Goal: Information Seeking & Learning: Learn about a topic

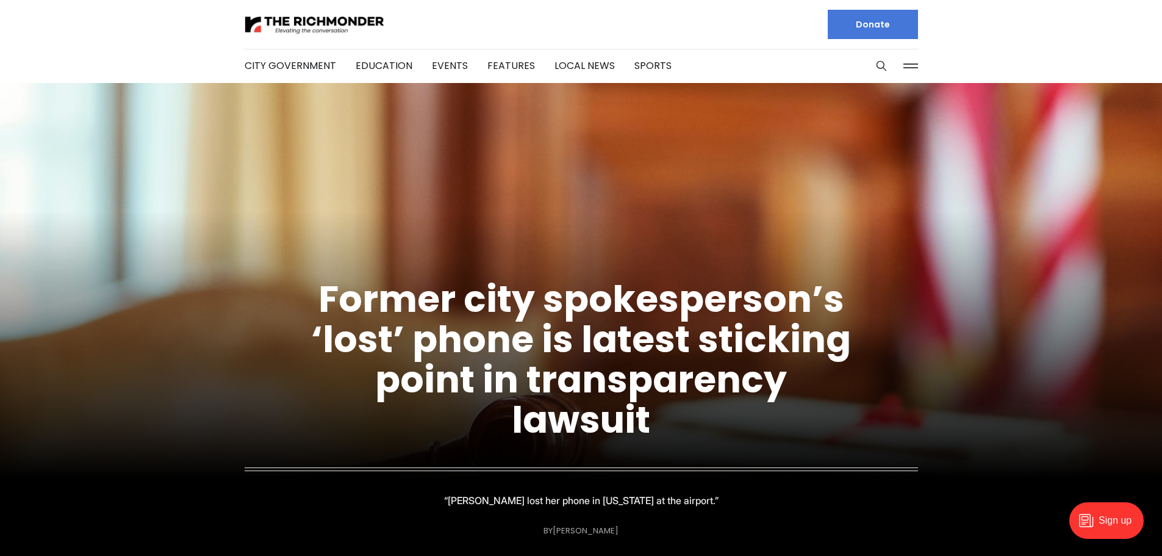
click at [471, 288] on link "Former city spokesperson’s ‘lost’ phone is latest sticking point in transparenc…" at bounding box center [581, 359] width 540 height 172
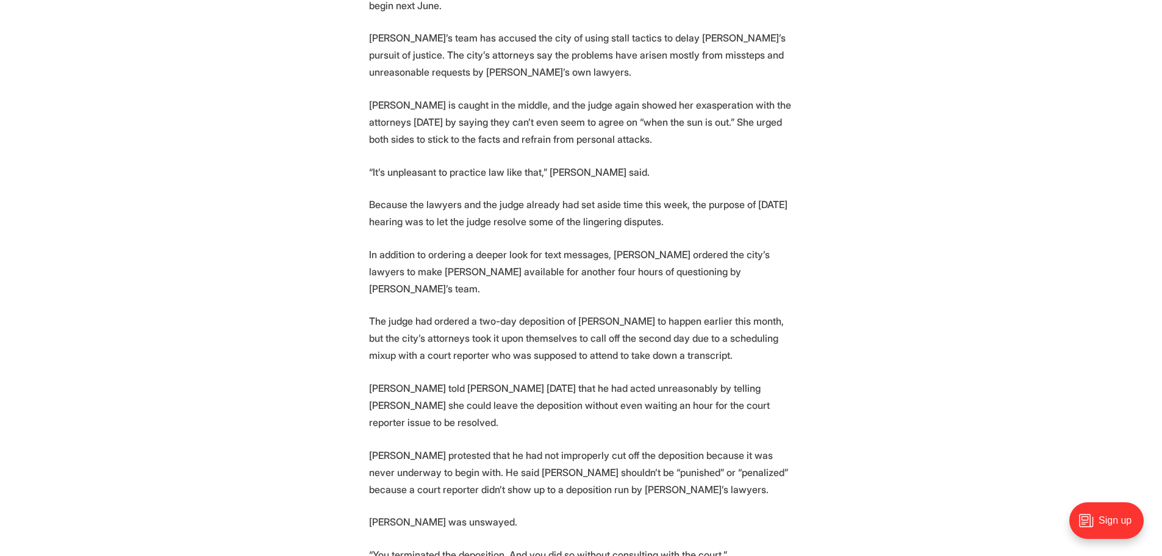
scroll to position [2195, 0]
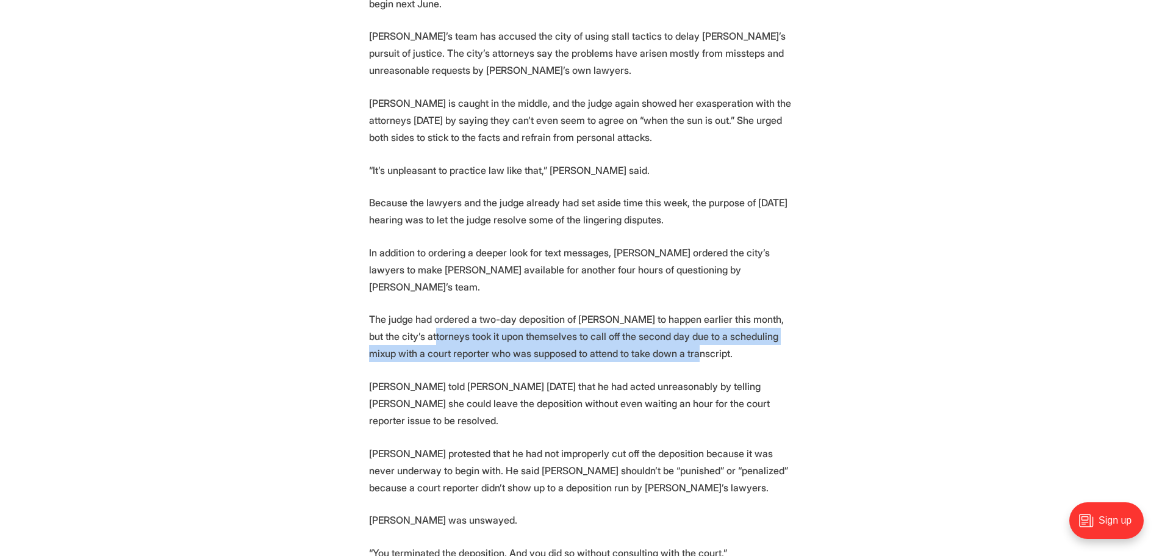
drag, startPoint x: 410, startPoint y: 221, endPoint x: 728, endPoint y: 235, distance: 317.4
click at [728, 310] on p "The judge had ordered a two-day deposition of [PERSON_NAME] to happen earlier t…" at bounding box center [581, 335] width 424 height 51
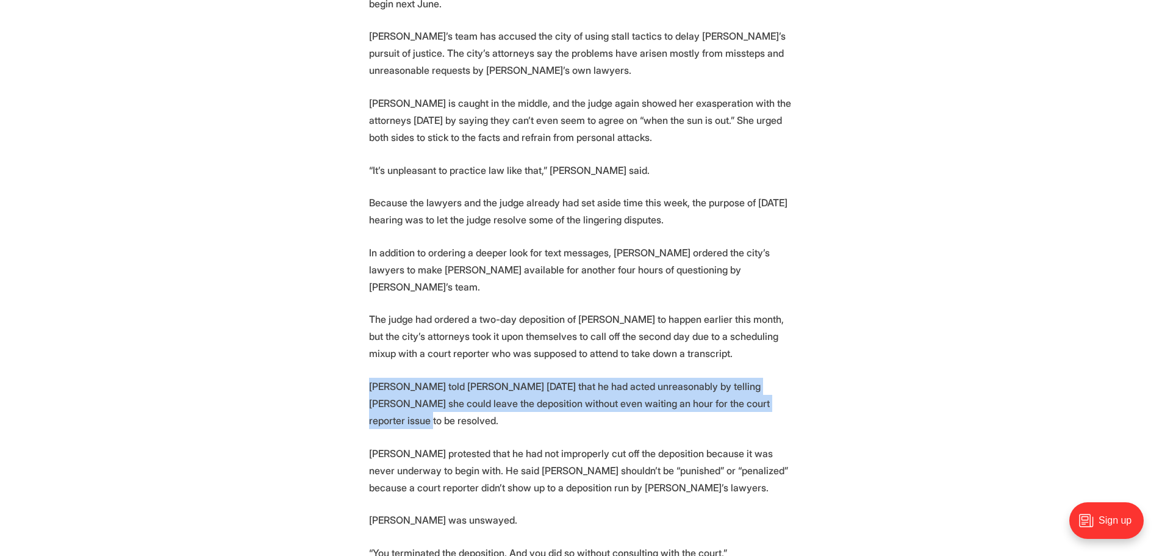
drag, startPoint x: 371, startPoint y: 268, endPoint x: 800, endPoint y: 284, distance: 429.0
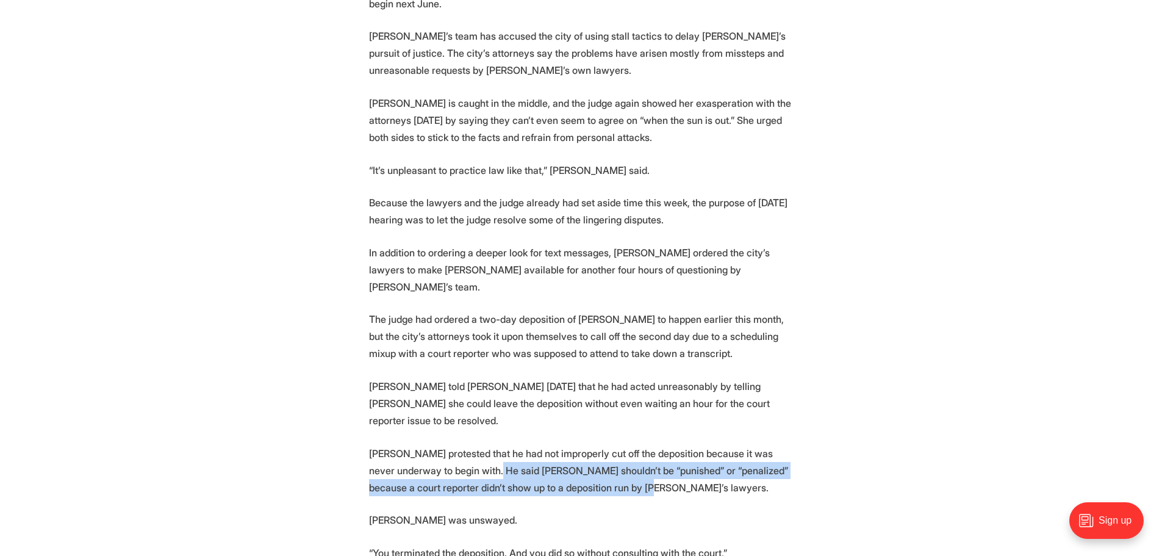
drag, startPoint x: 494, startPoint y: 334, endPoint x: 676, endPoint y: 358, distance: 183.4
click at [676, 445] on p "[PERSON_NAME] protested that he had not improperly cut off the deposition becau…" at bounding box center [581, 470] width 424 height 51
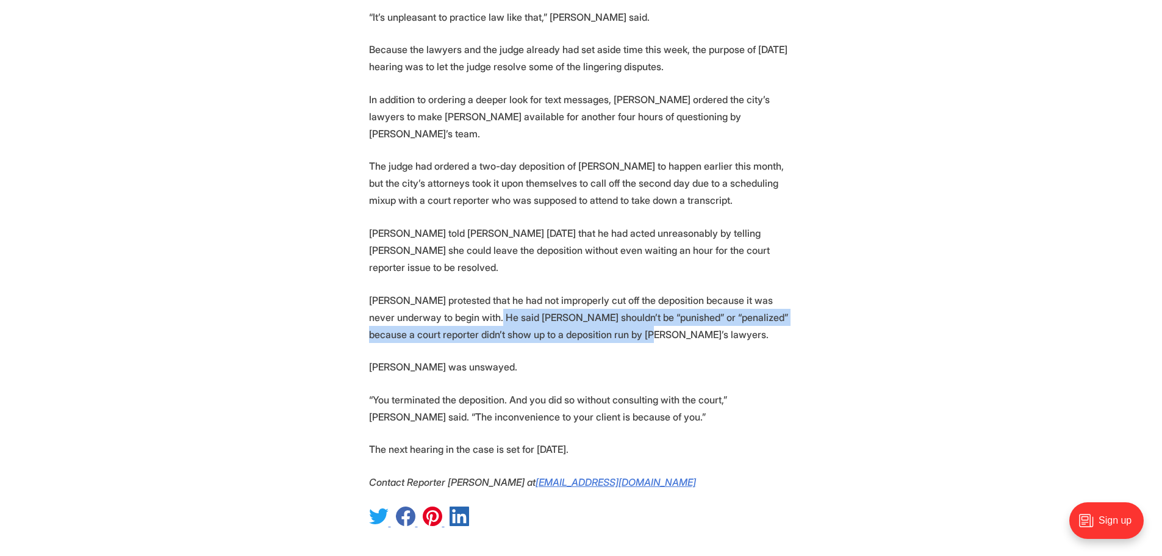
scroll to position [2561, 0]
